Goal: Information Seeking & Learning: Find specific fact

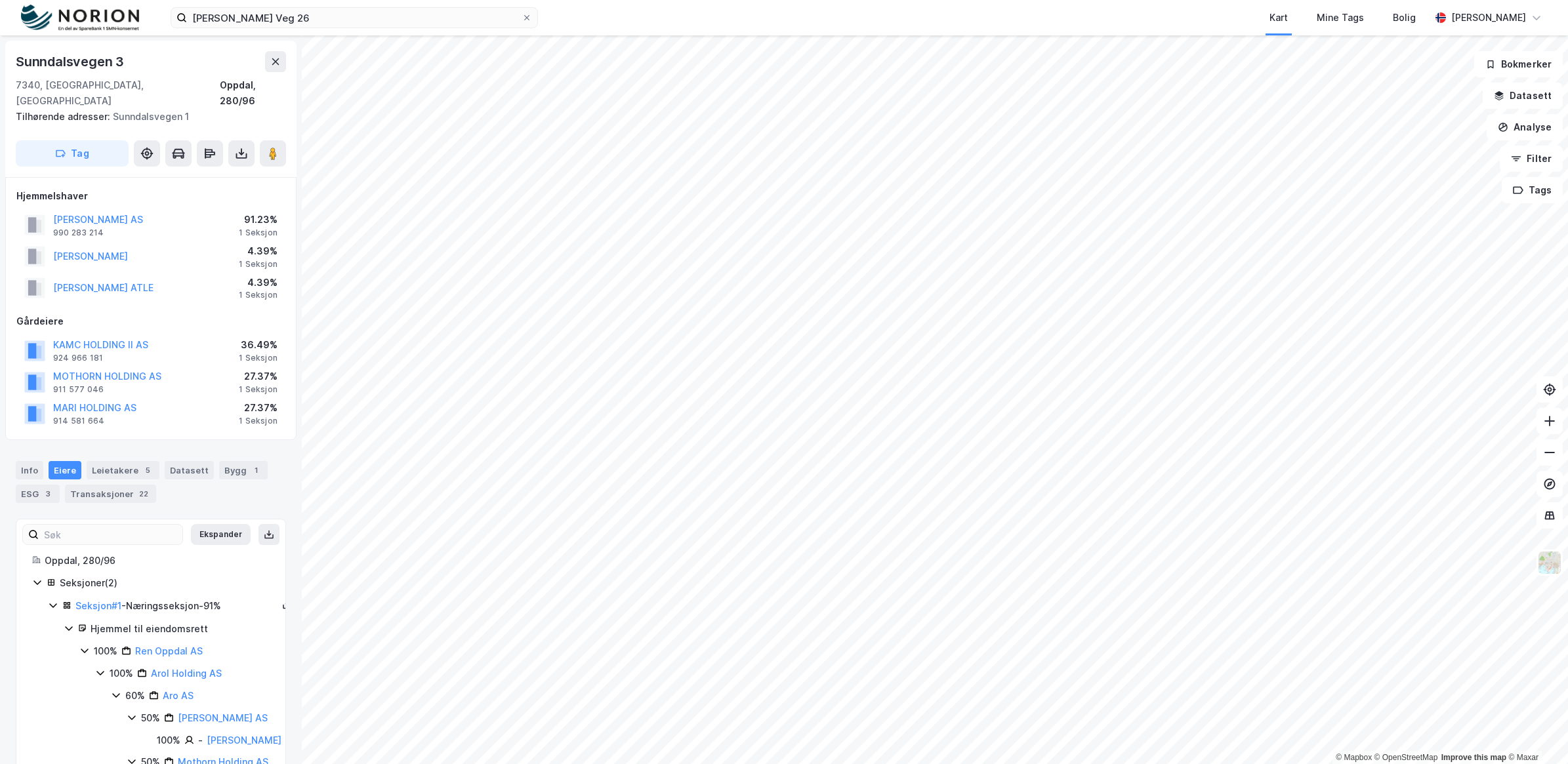
scroll to position [321, 0]
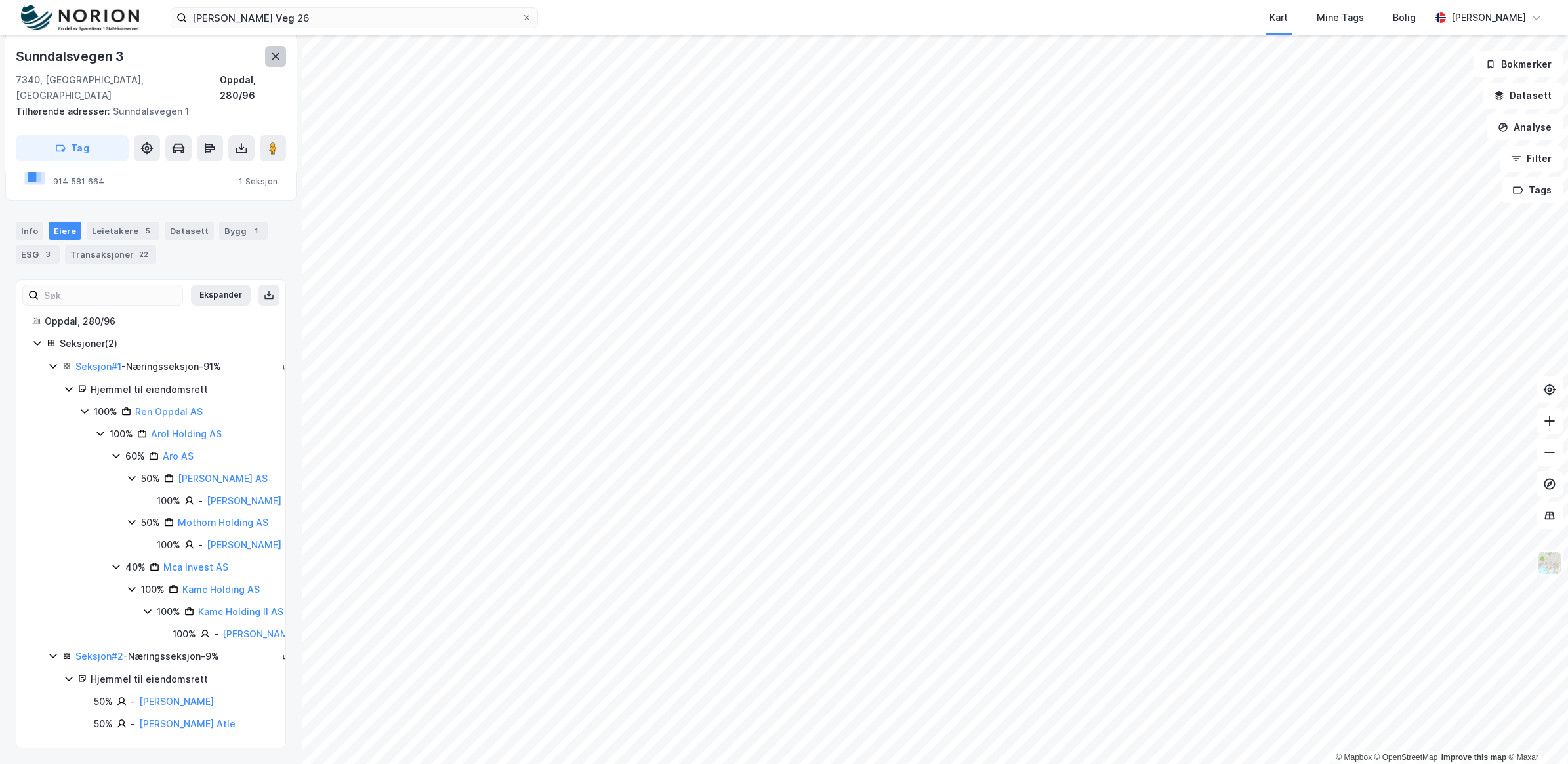
click at [277, 57] on icon at bounding box center [276, 56] width 7 height 6
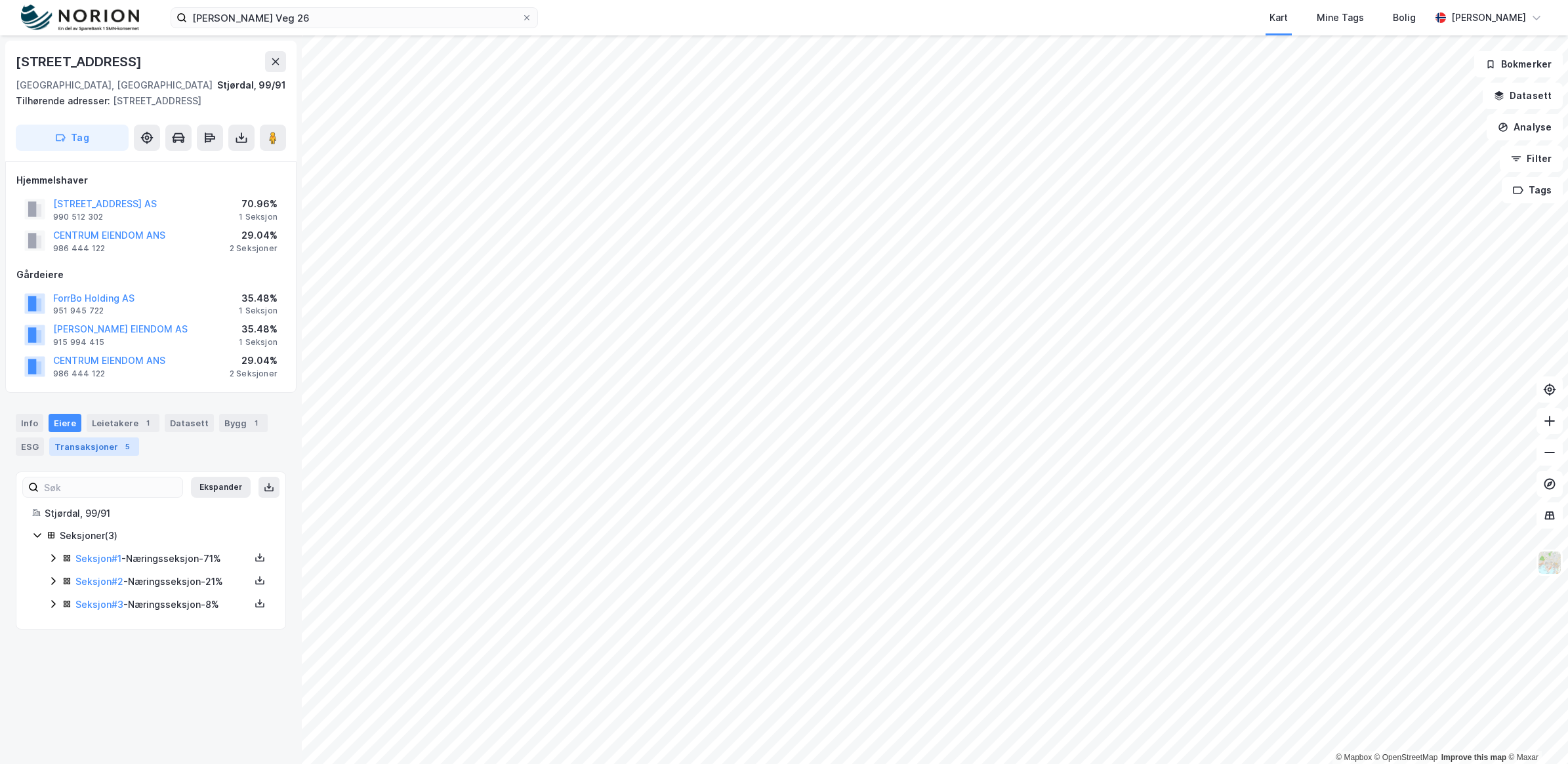
click at [108, 451] on div "Transaksjoner 5" at bounding box center [94, 446] width 90 height 19
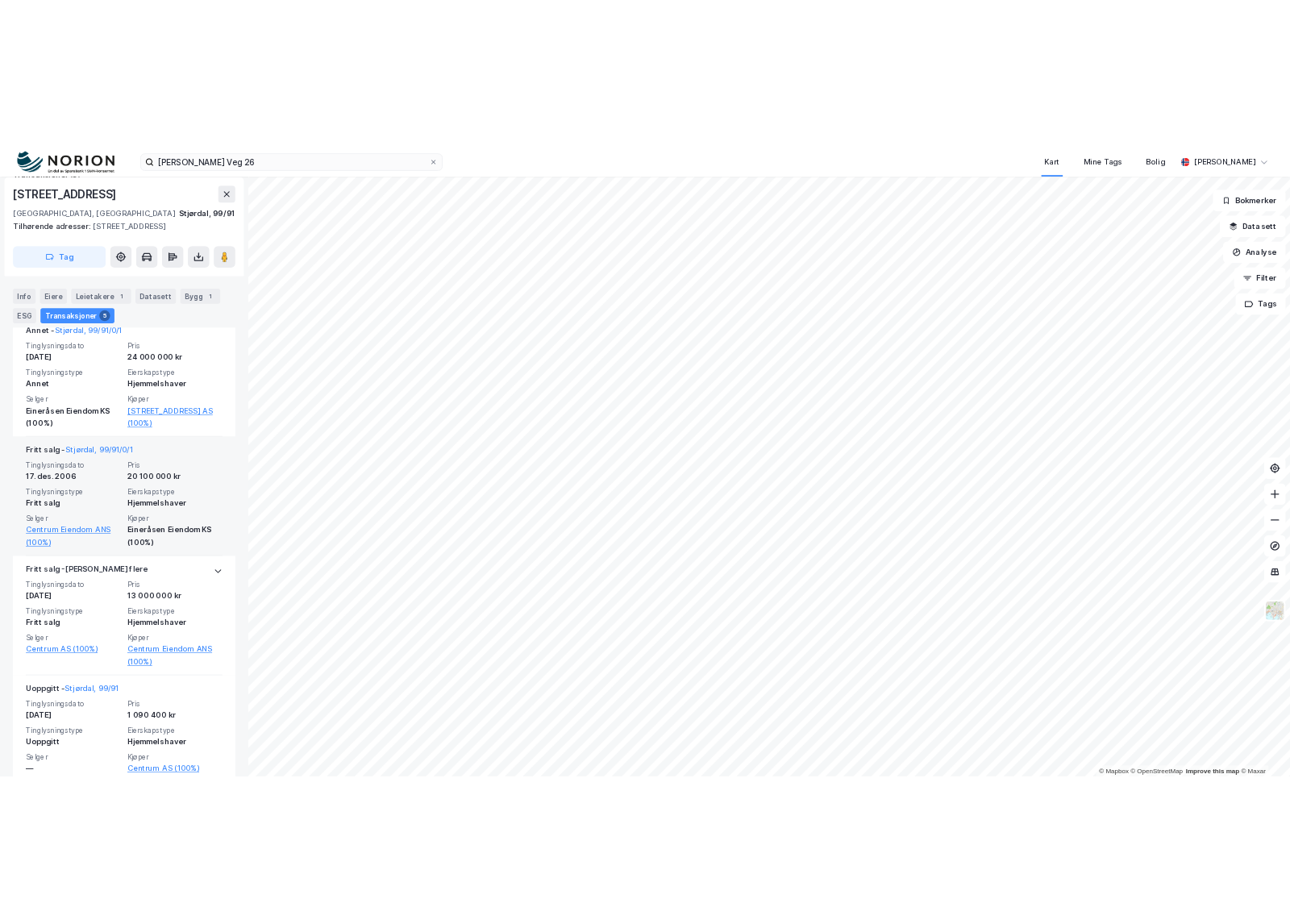
scroll to position [869, 0]
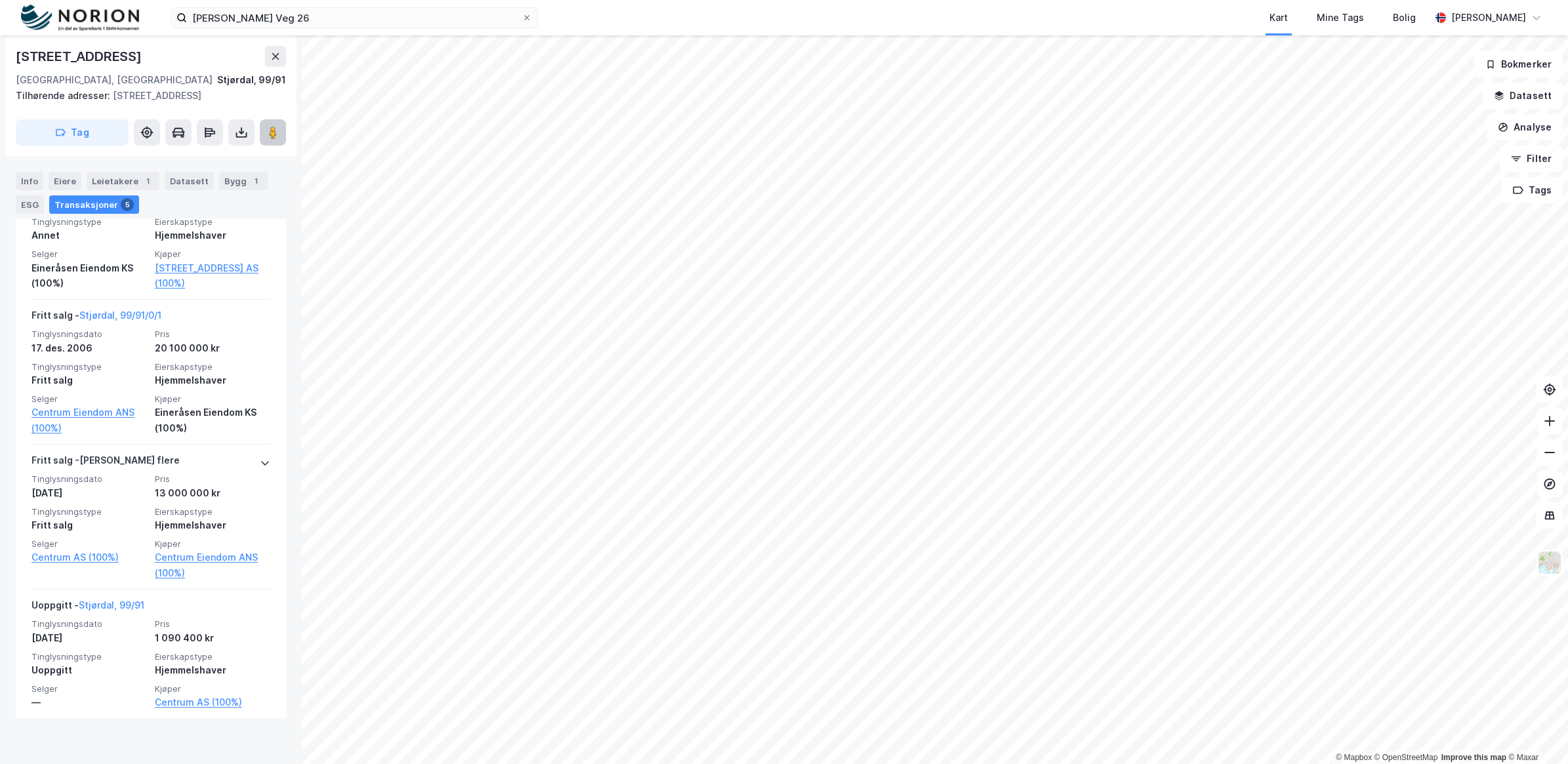
click at [277, 134] on icon at bounding box center [273, 132] width 13 height 13
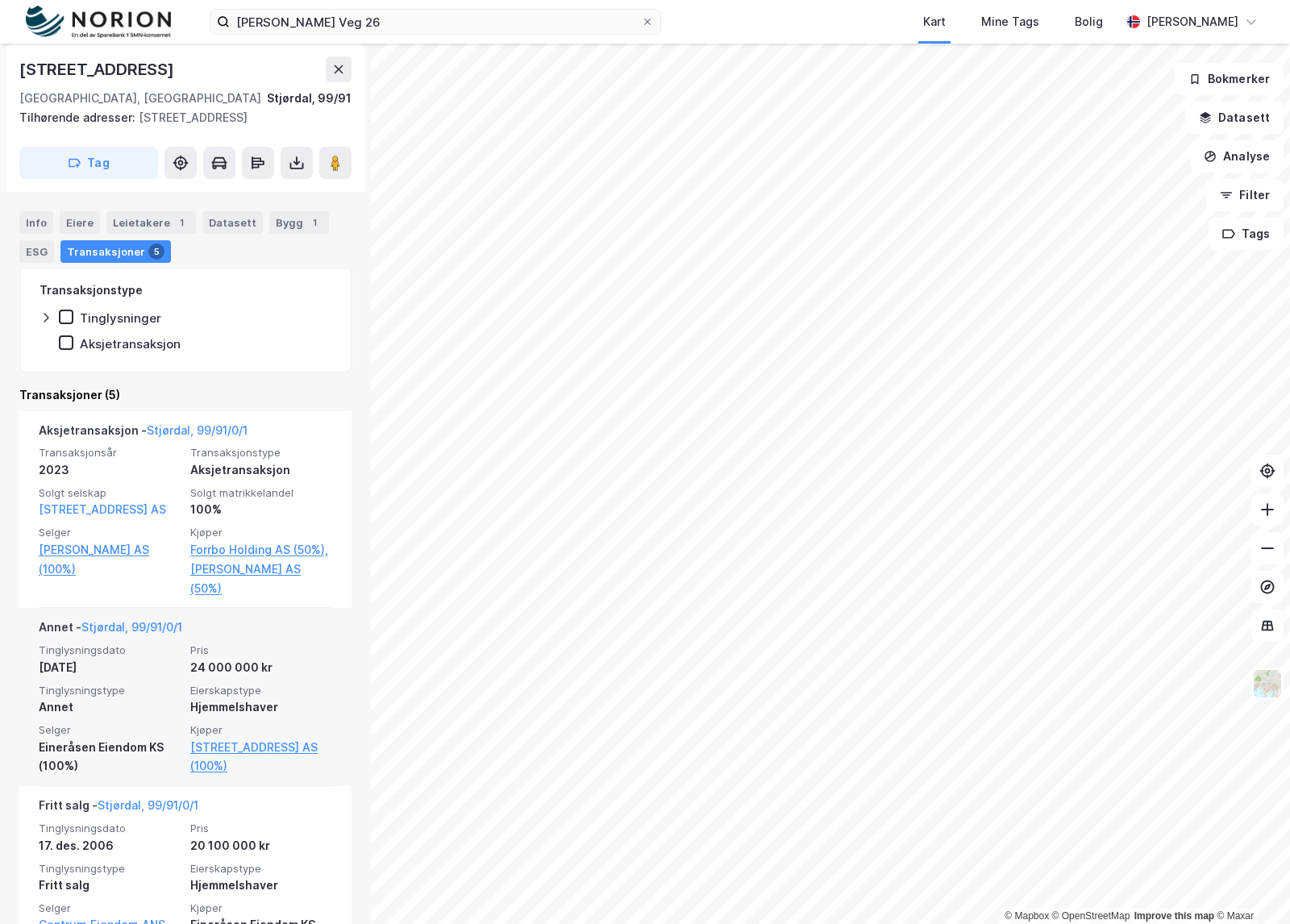
scroll to position [444, 0]
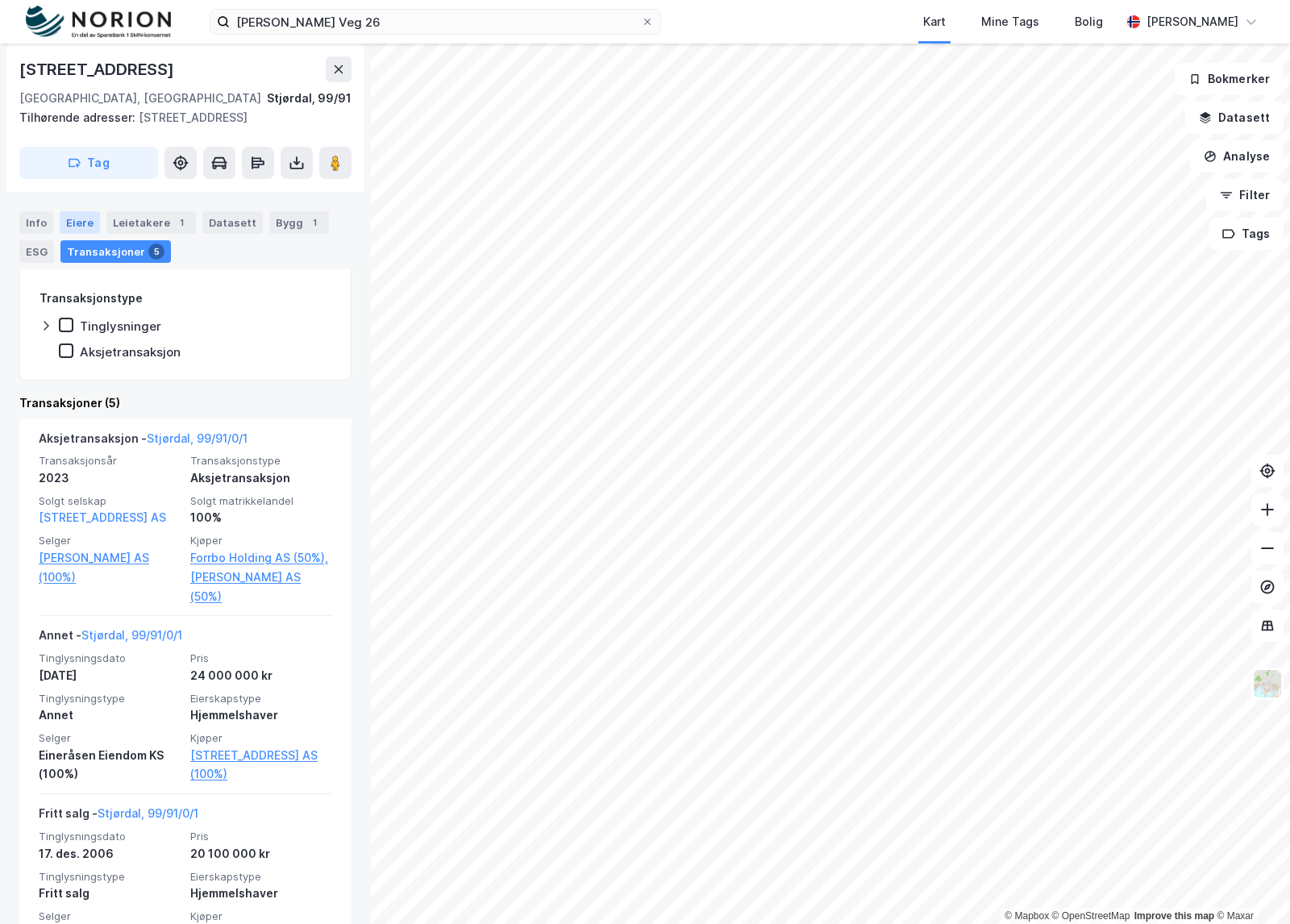
click at [66, 216] on div "Eiere" at bounding box center [80, 223] width 40 height 23
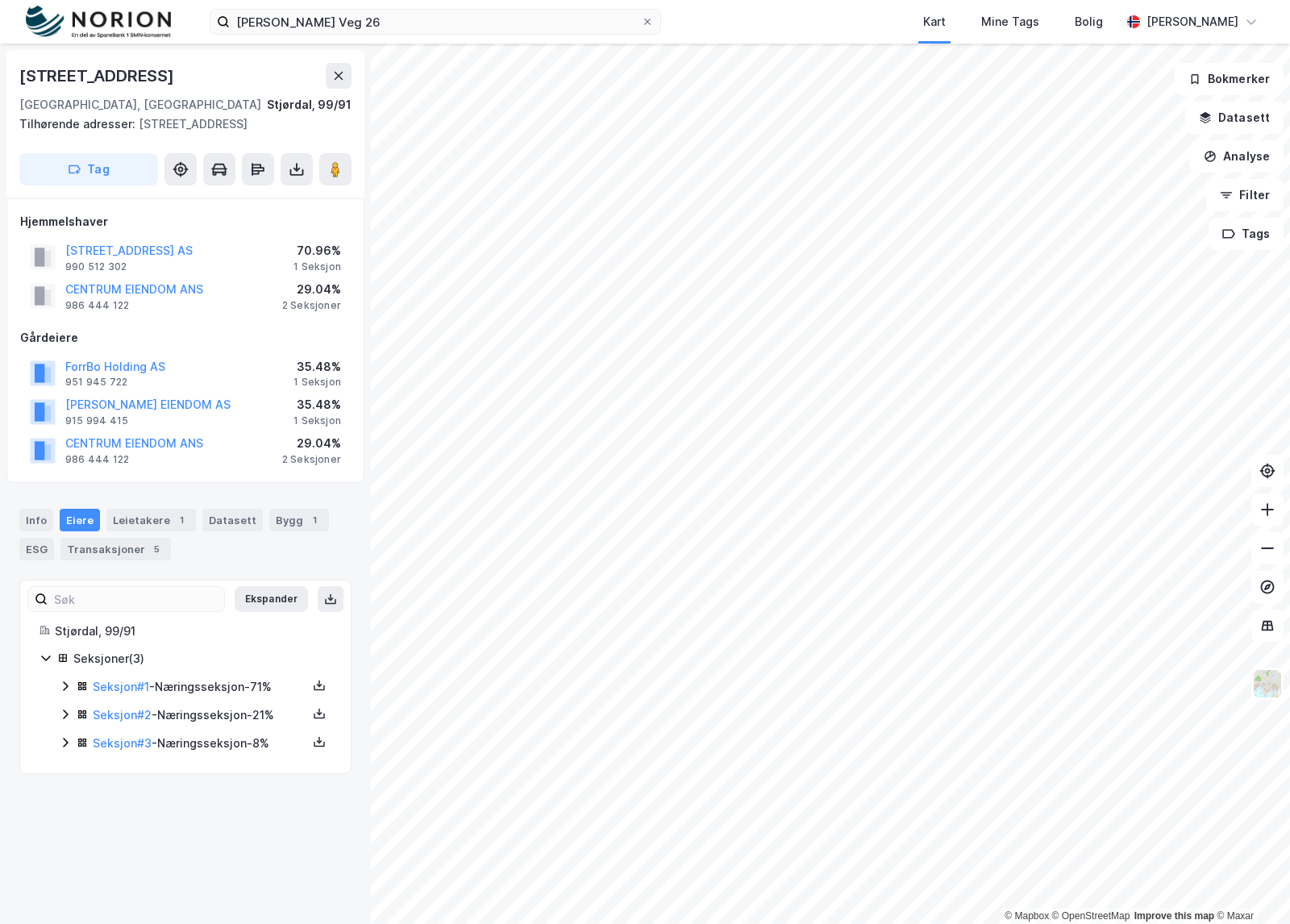
click at [66, 687] on icon at bounding box center [65, 686] width 13 height 13
click at [66, 801] on icon at bounding box center [64, 796] width 4 height 10
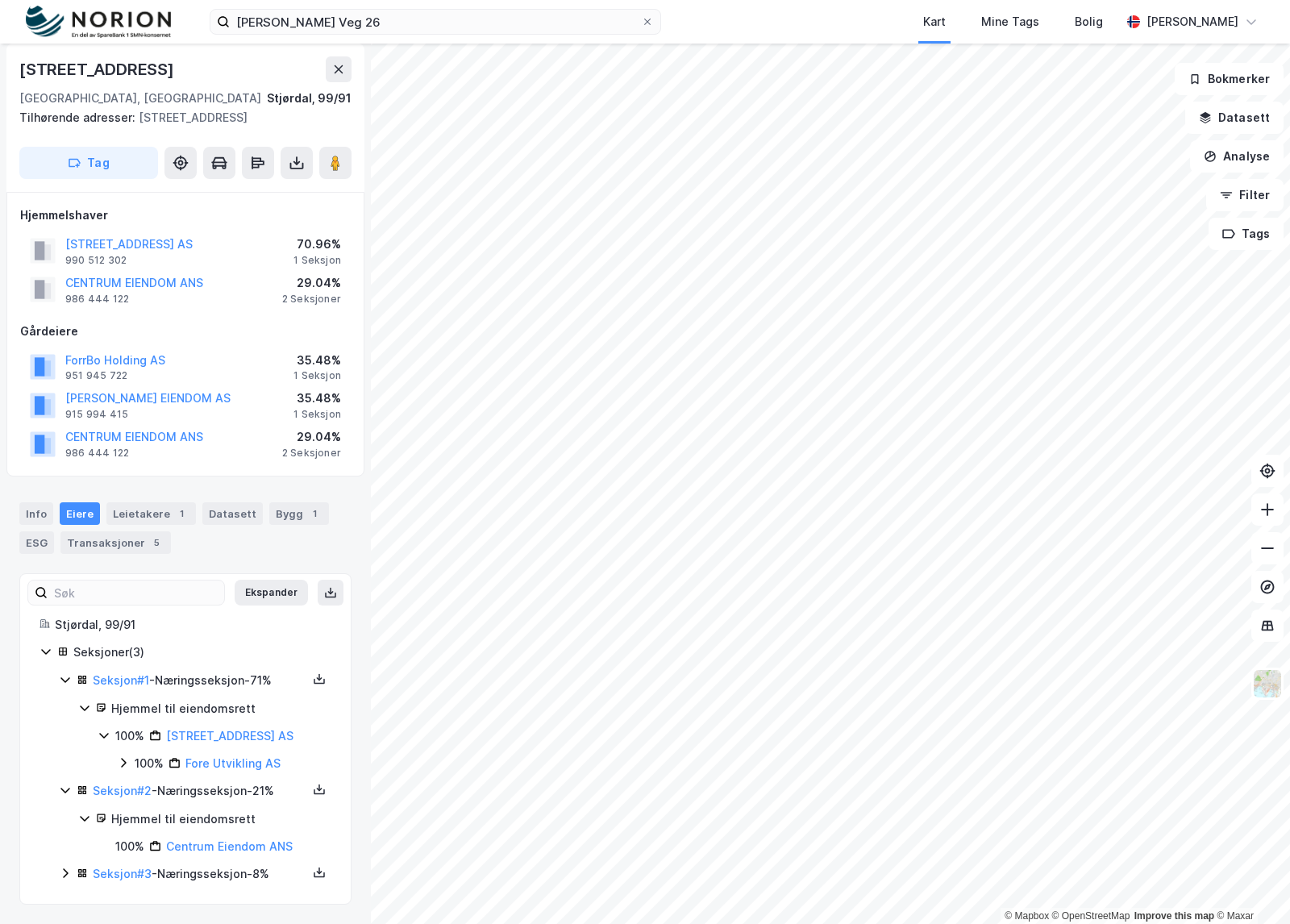
scroll to position [10, 0]
click at [70, 869] on icon at bounding box center [65, 873] width 13 height 13
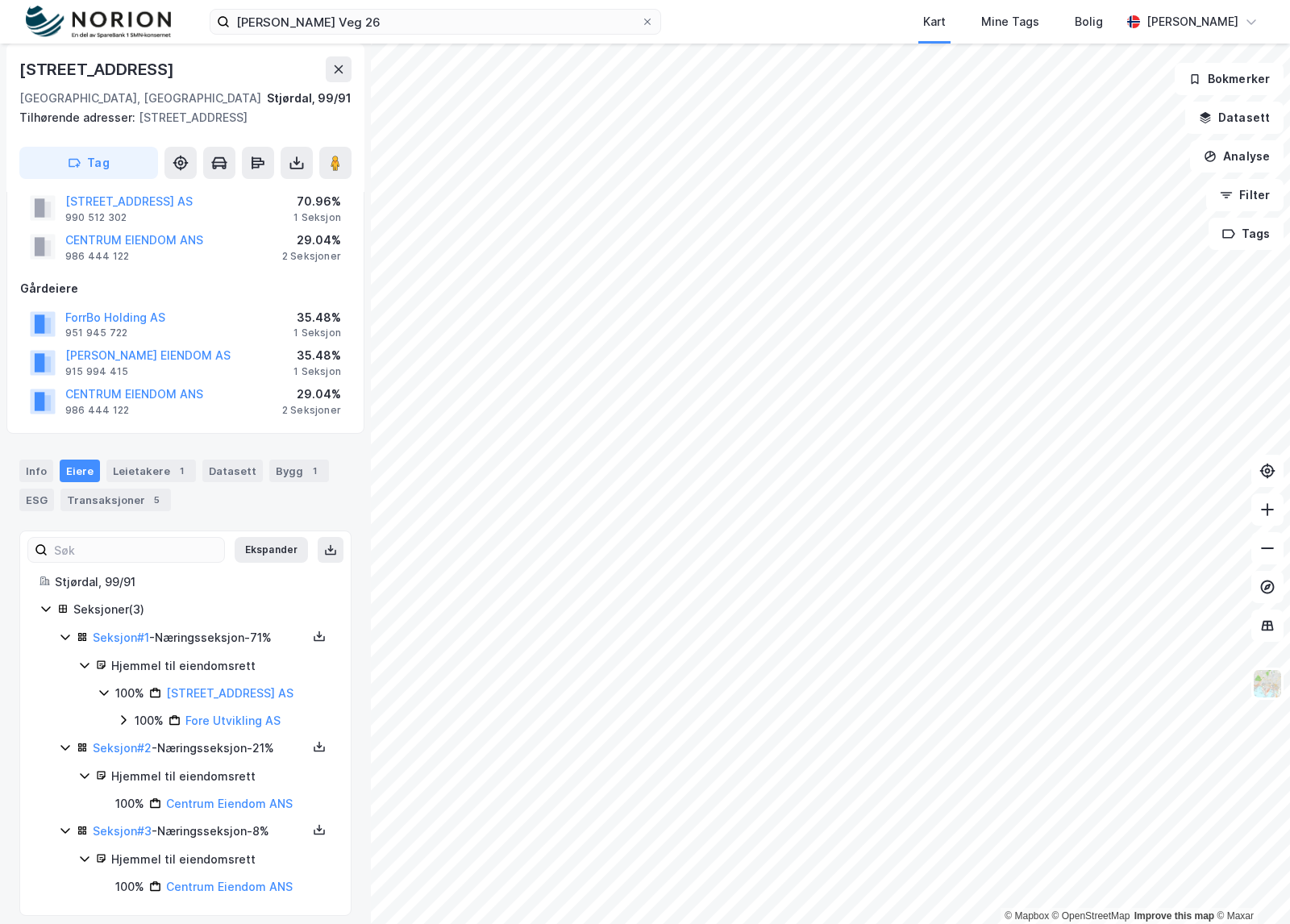
scroll to position [65, 0]
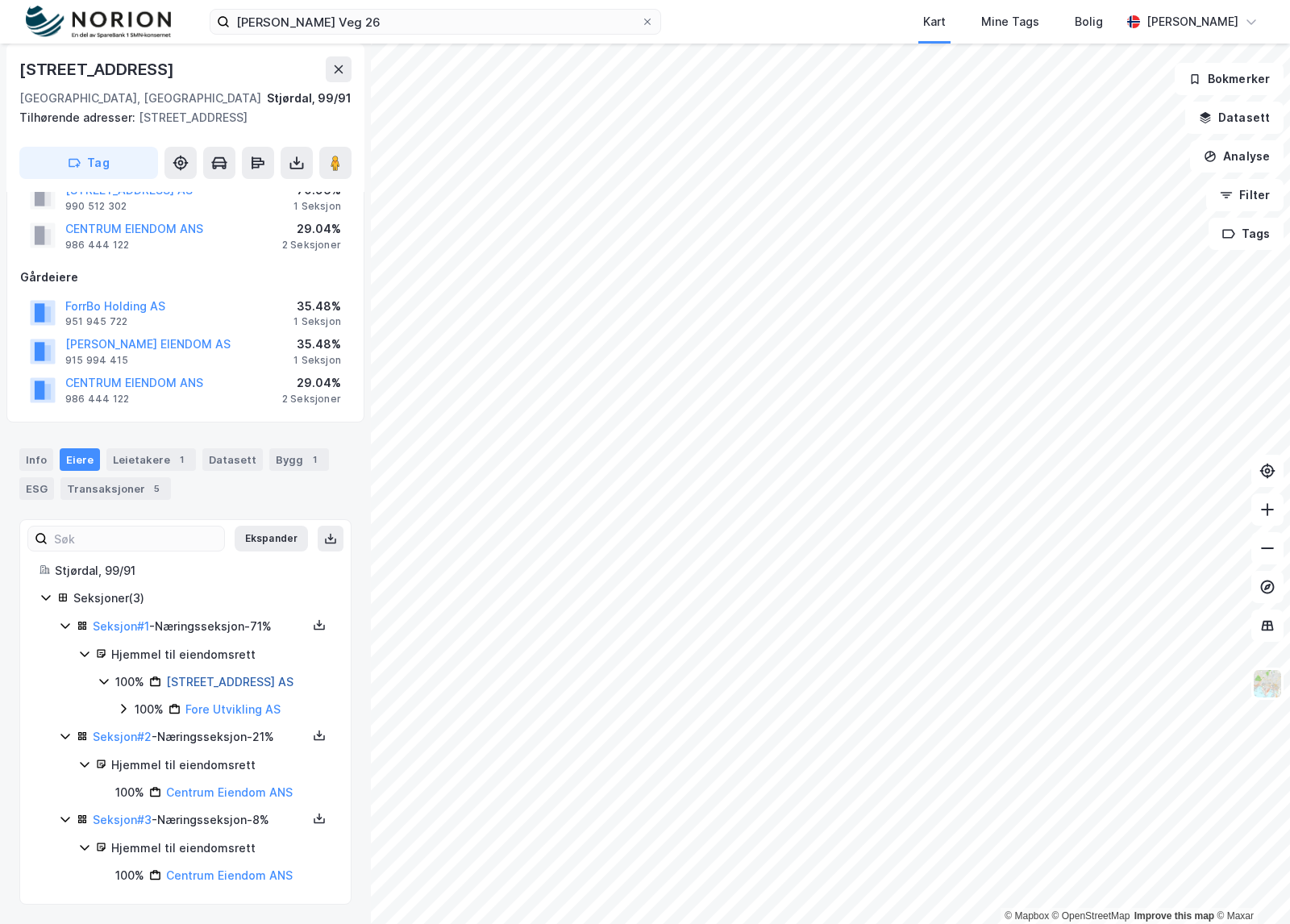
click at [256, 684] on link "[STREET_ADDRESS] AS" at bounding box center [230, 682] width 128 height 14
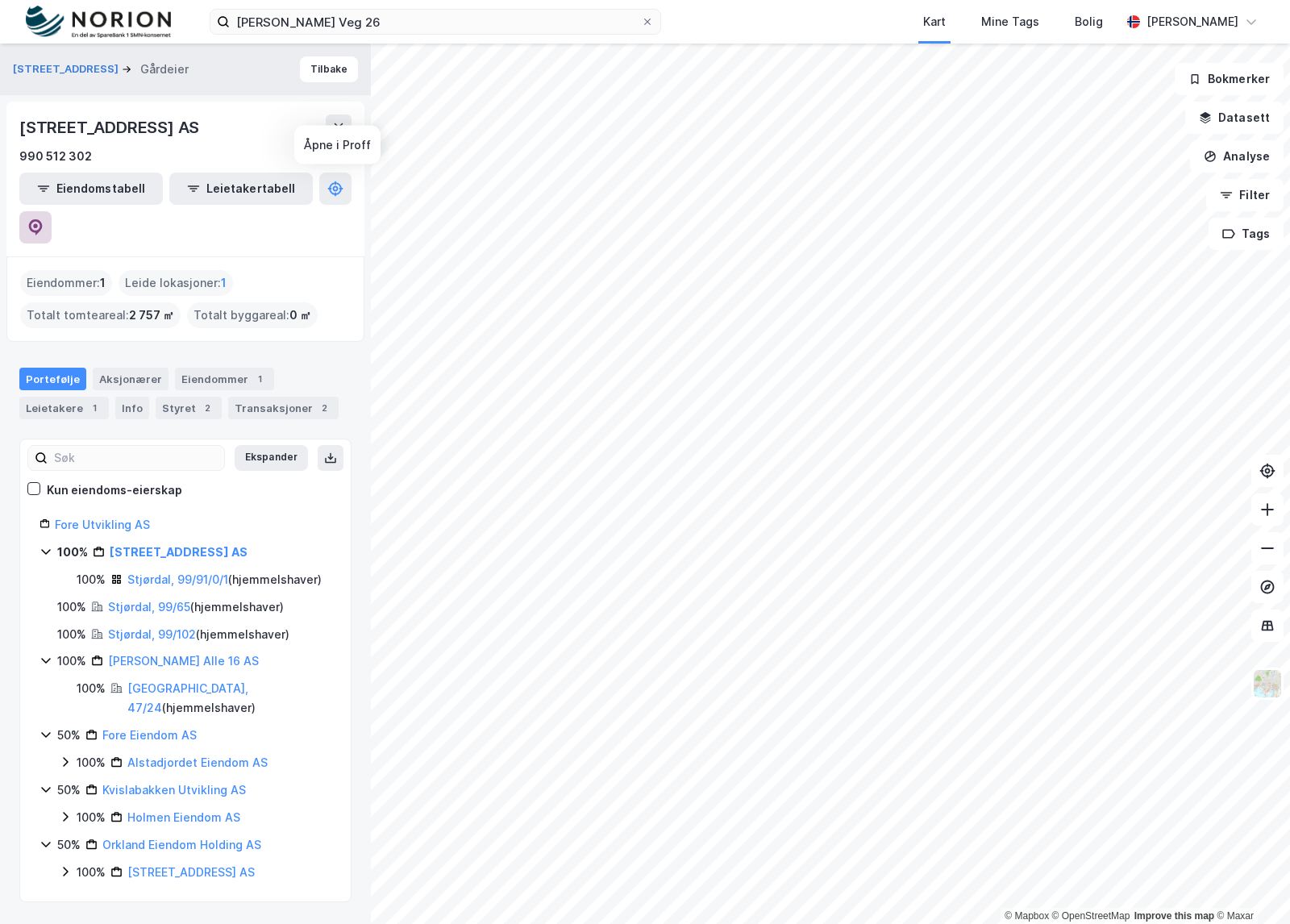
click at [43, 219] on icon at bounding box center [35, 227] width 16 height 16
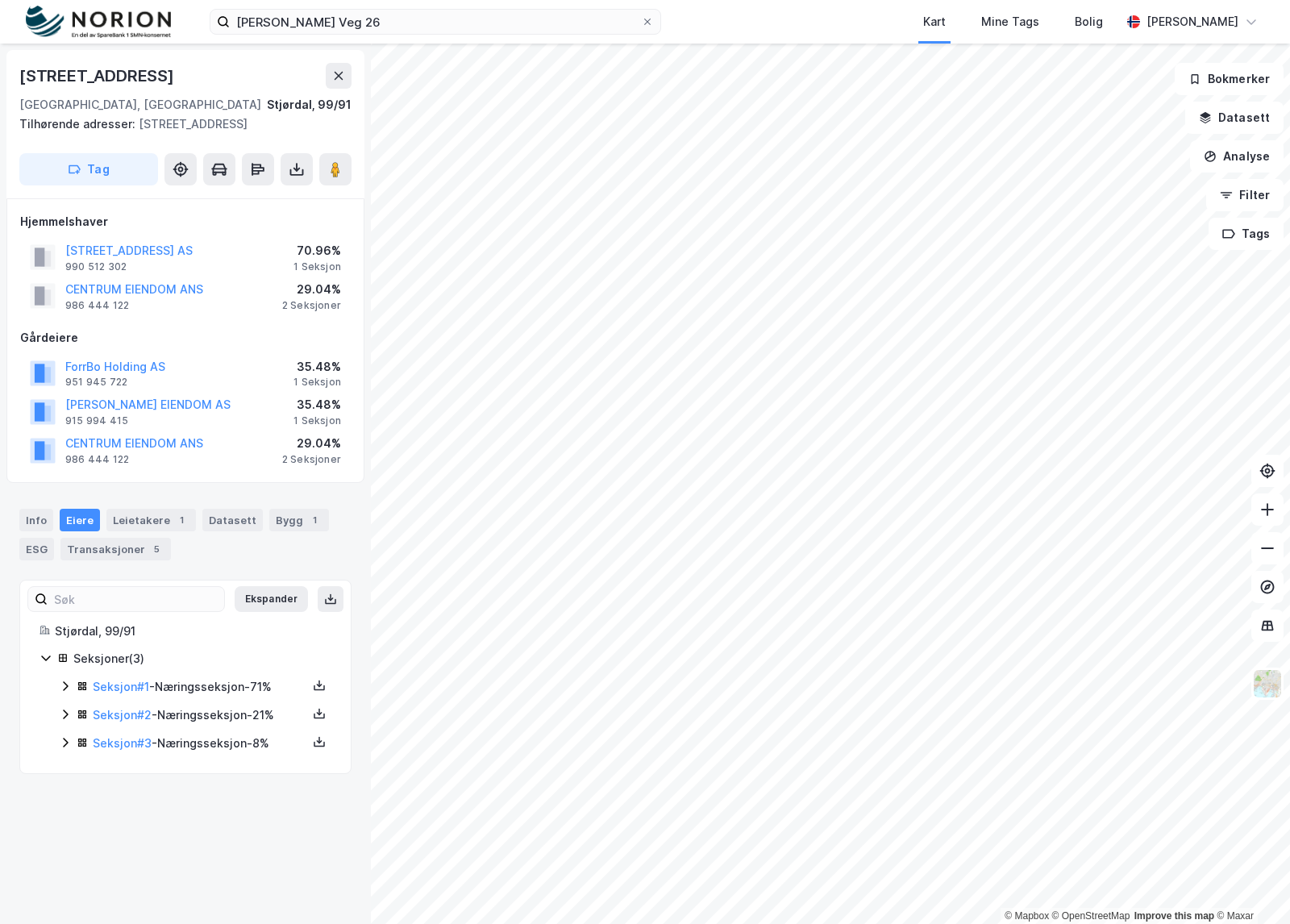
click at [67, 715] on icon at bounding box center [64, 715] width 4 height 10
click at [248, 771] on link "Centrum Eiendom ANS" at bounding box center [230, 771] width 127 height 14
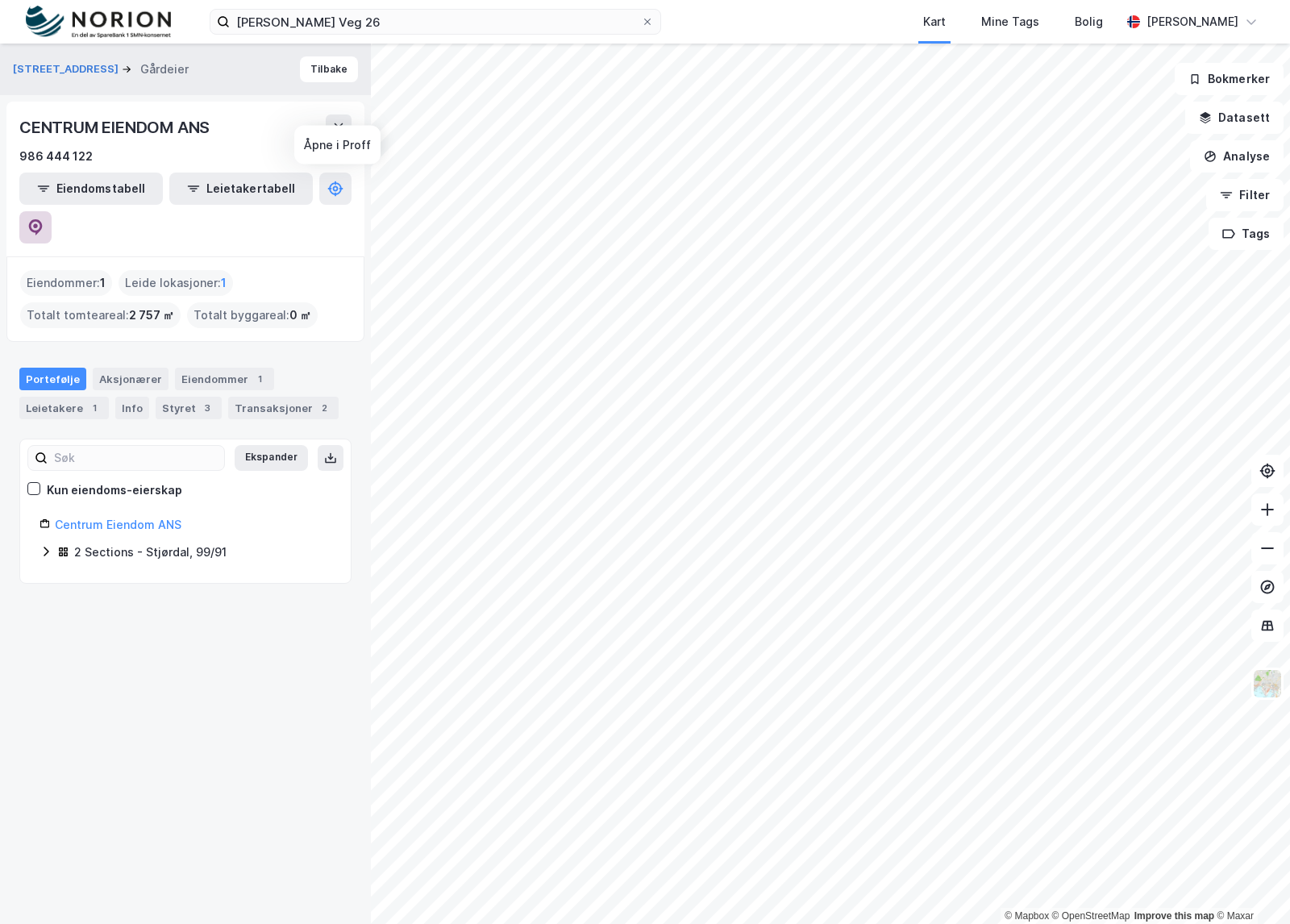
click at [43, 219] on icon at bounding box center [35, 227] width 16 height 16
